Goal: Information Seeking & Learning: Stay updated

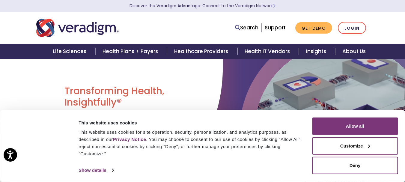
scroll to position [3, 0]
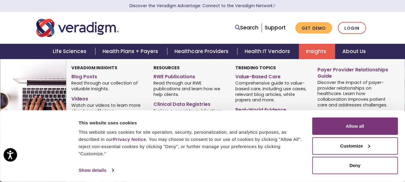
click at [317, 52] on link "Insights" at bounding box center [317, 51] width 36 height 15
